Goal: Task Accomplishment & Management: Use online tool/utility

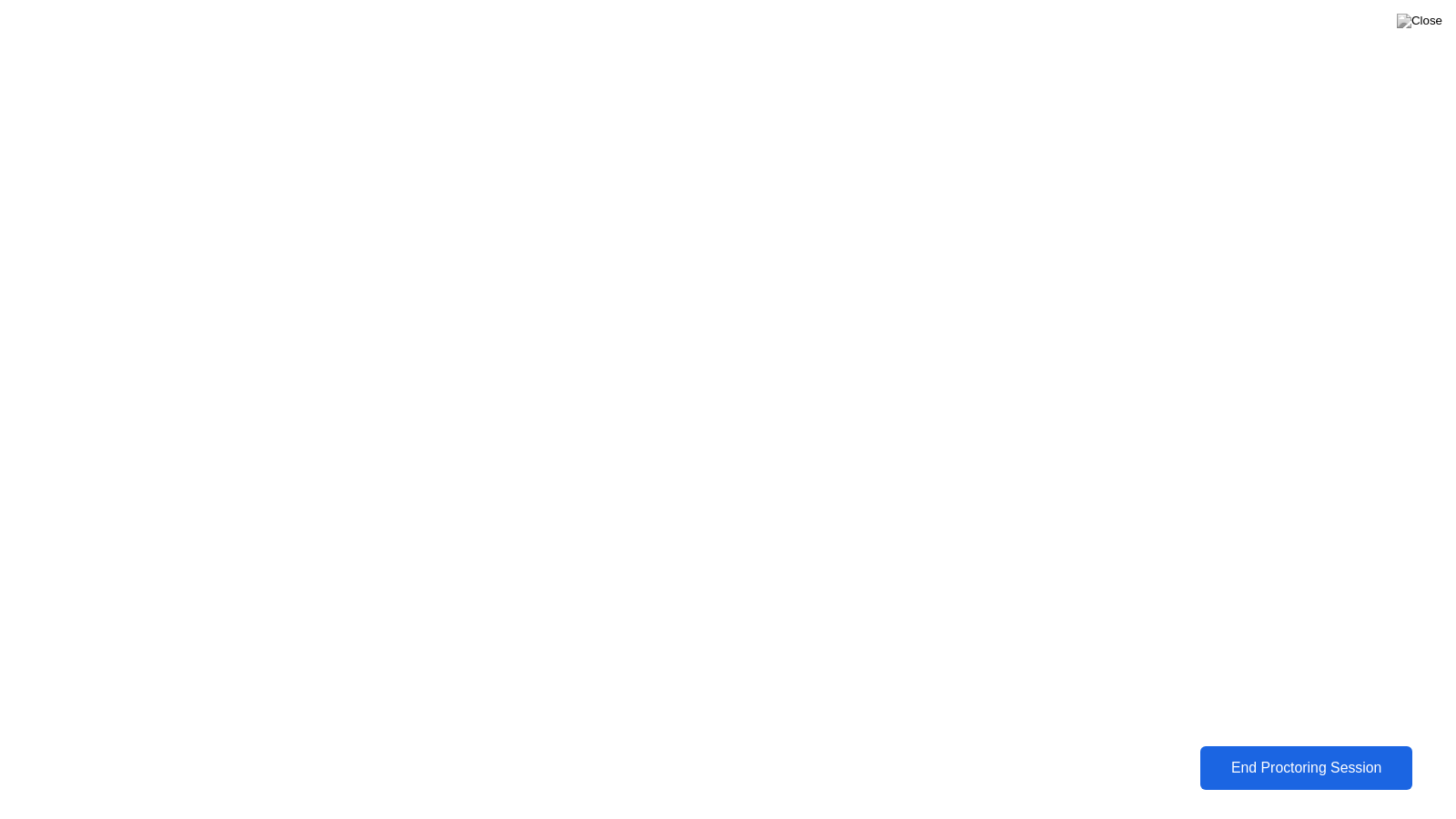
click at [1328, 780] on button "End Proctoring Session" at bounding box center [1307, 768] width 213 height 44
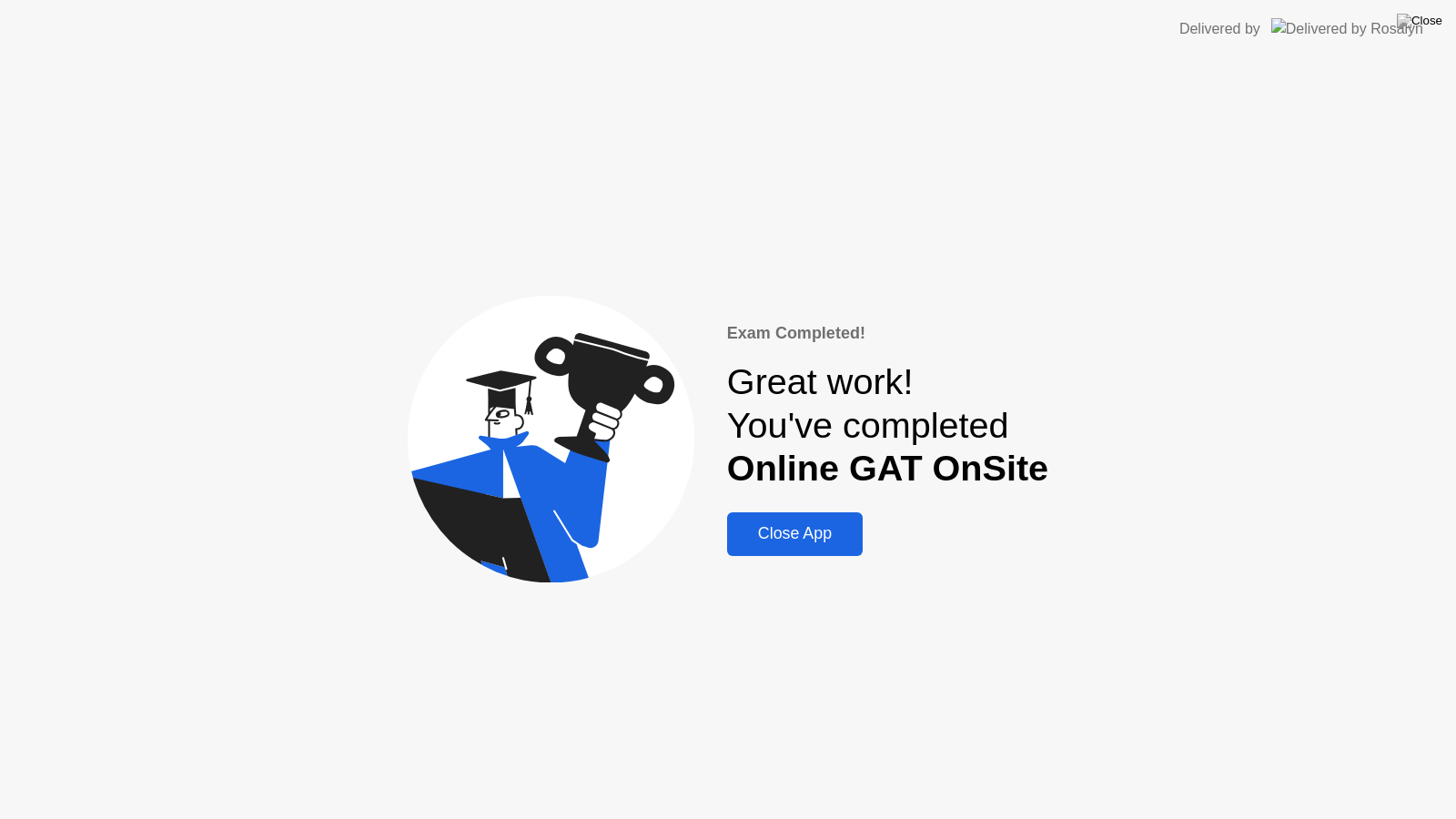
click at [1199, 9] on header "Delivered by" at bounding box center [728, 29] width 1456 height 58
click at [824, 528] on div "Close App" at bounding box center [795, 534] width 125 height 19
